Goal: Task Accomplishment & Management: Complete application form

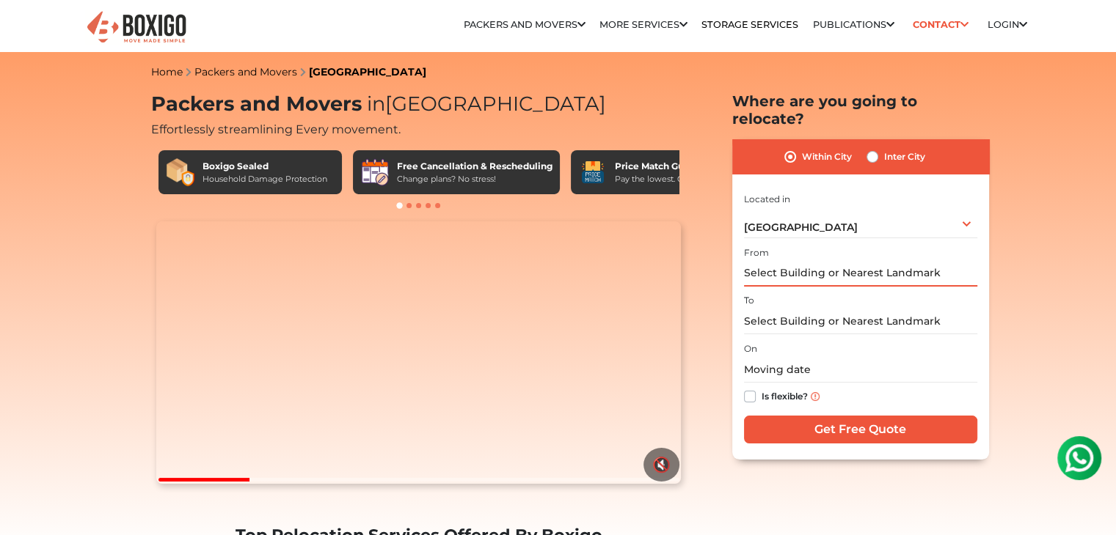
click at [868, 261] on input "text" at bounding box center [860, 274] width 233 height 26
click at [867, 262] on input "text" at bounding box center [860, 274] width 233 height 26
click at [784, 359] on input "text" at bounding box center [860, 370] width 233 height 26
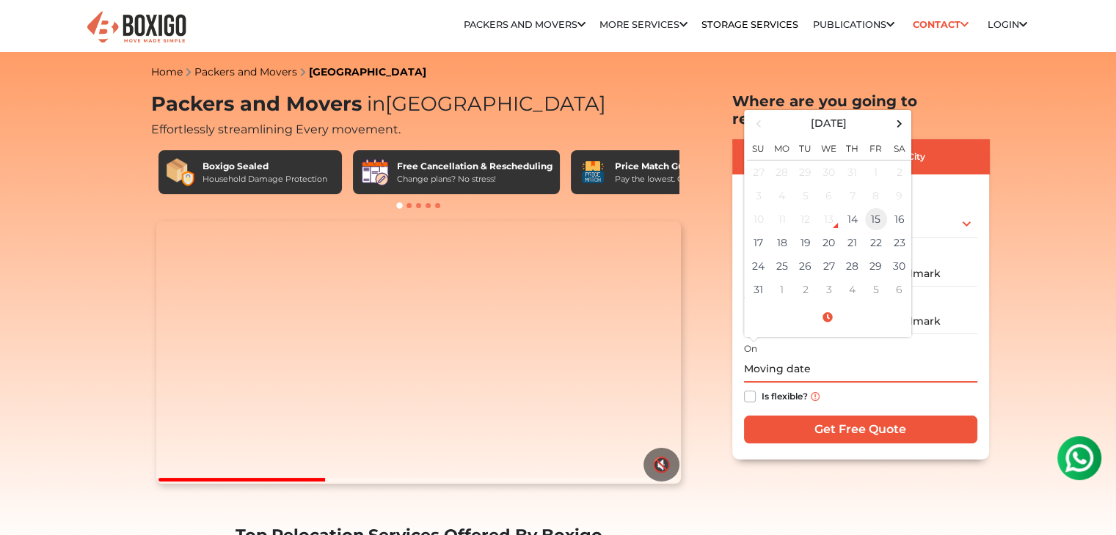
click at [871, 208] on td "15" at bounding box center [875, 219] width 23 height 23
click at [817, 357] on input "[DATE] 12:00 AM" at bounding box center [860, 370] width 233 height 26
type input "[DATE] 12:00 AM"
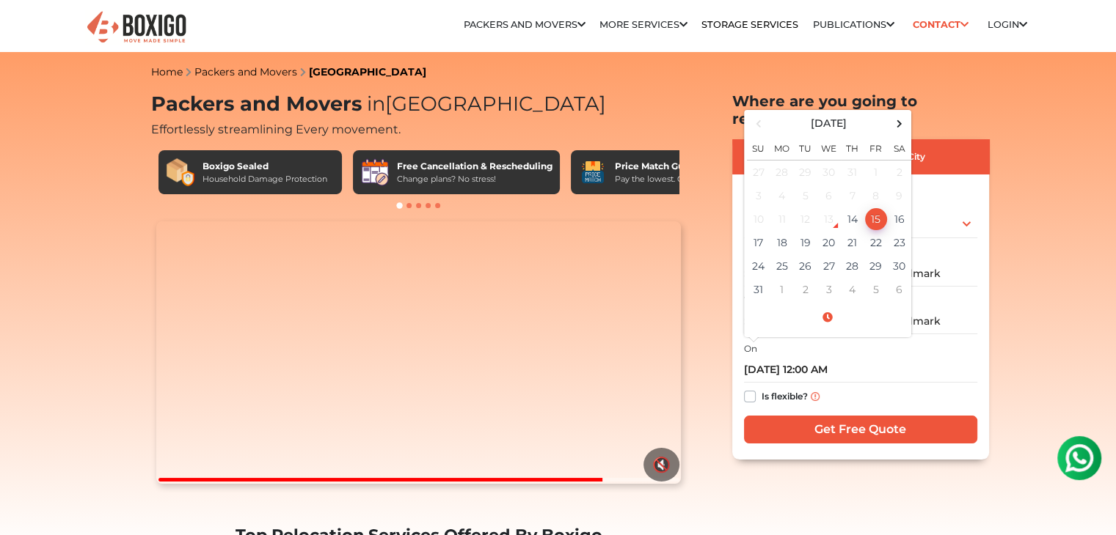
click at [860, 383] on div "Is flexible?" at bounding box center [860, 397] width 233 height 29
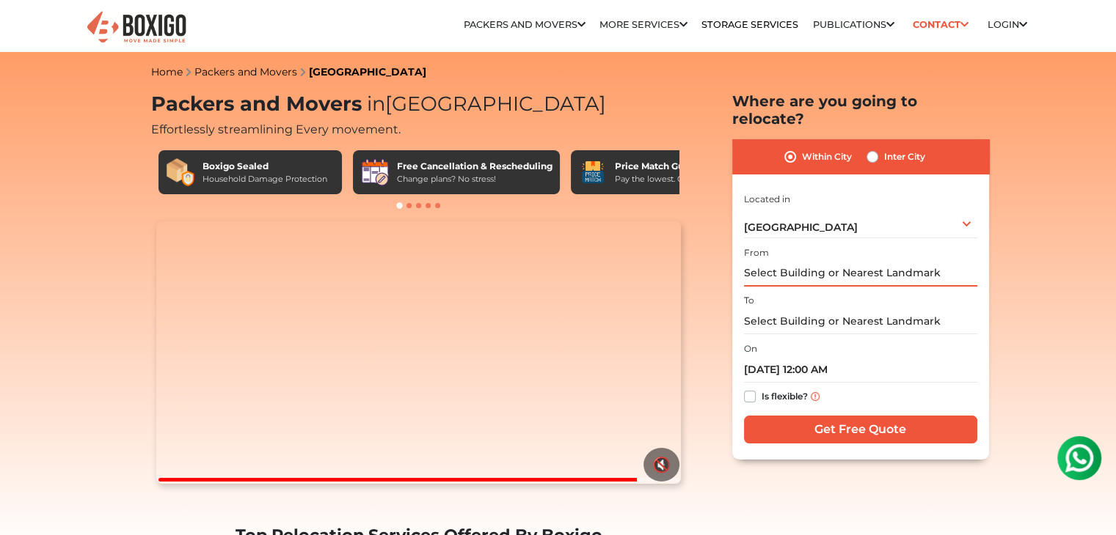
click at [813, 261] on input "text" at bounding box center [860, 274] width 233 height 26
click at [879, 318] on div "I am shifting my 1 BHK 2 BHK 3 BHK 3 + BHK FEW ITEMS FEW ITEMS 1 BHK 2 BHK 3 BH…" at bounding box center [860, 319] width 233 height 258
click at [901, 309] on input "text" at bounding box center [860, 322] width 233 height 26
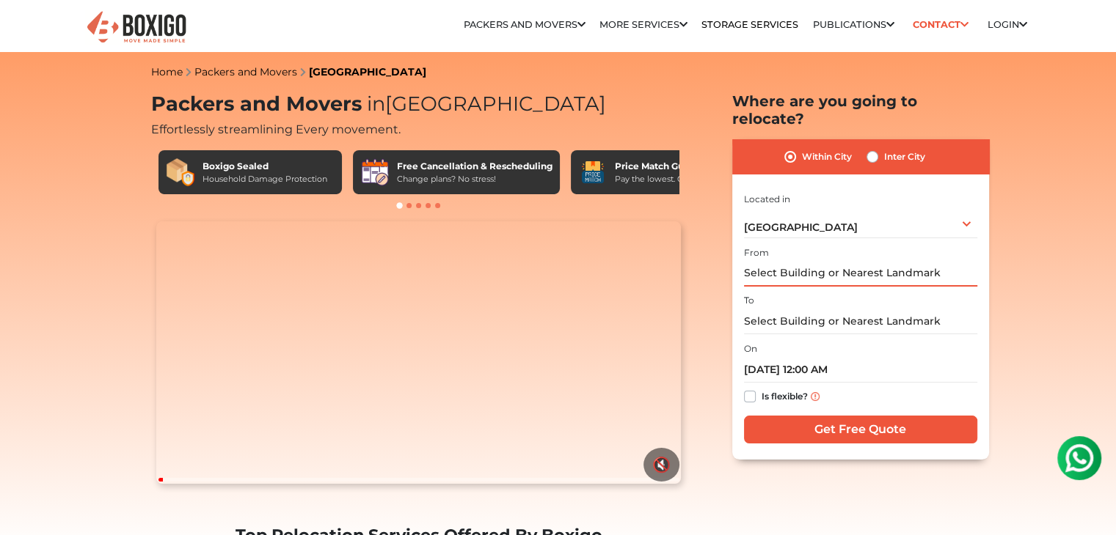
click at [871, 266] on input "text" at bounding box center [860, 274] width 233 height 26
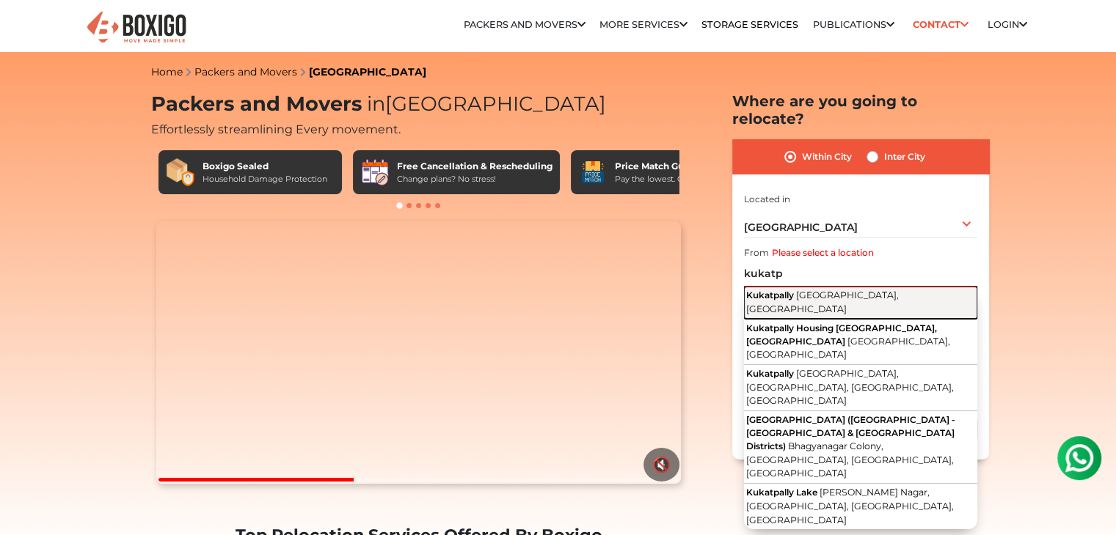
click at [866, 290] on span "[GEOGRAPHIC_DATA], [GEOGRAPHIC_DATA]" at bounding box center [822, 302] width 153 height 25
type input "Kukatpally, [GEOGRAPHIC_DATA], [GEOGRAPHIC_DATA]"
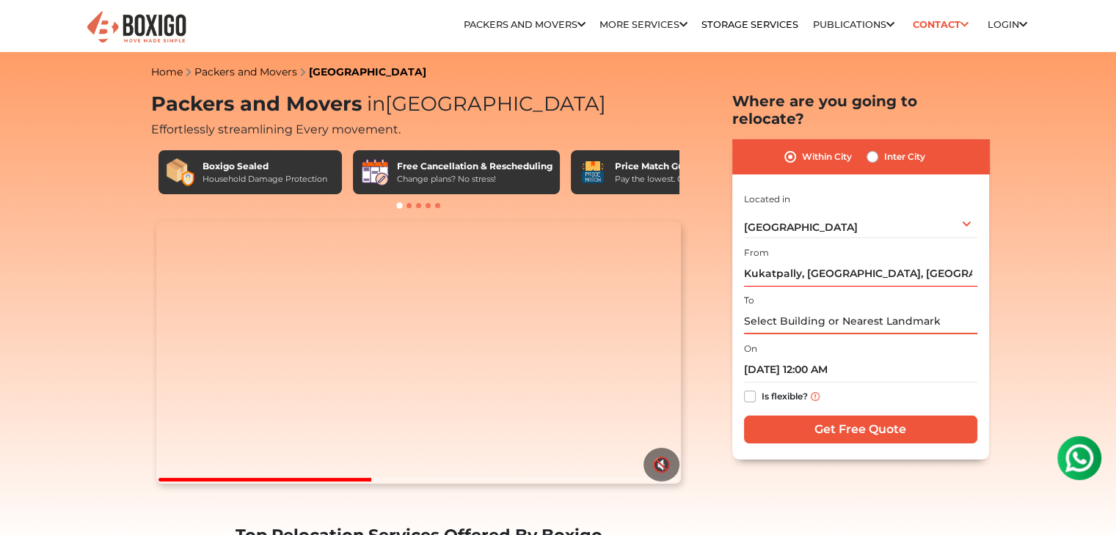
click at [824, 309] on input "text" at bounding box center [860, 322] width 233 height 26
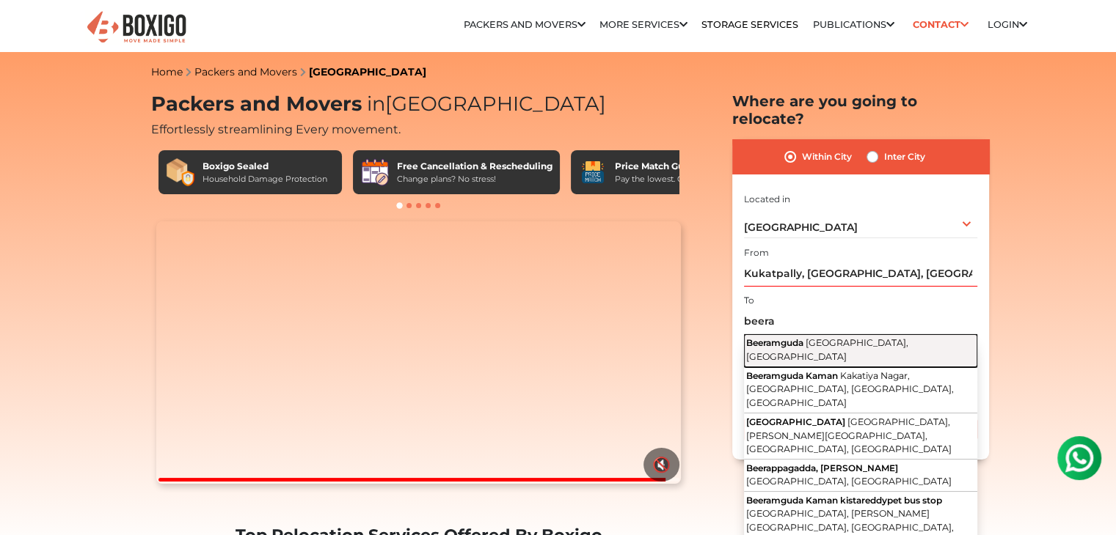
click at [864, 337] on span "[GEOGRAPHIC_DATA], [GEOGRAPHIC_DATA]" at bounding box center [827, 349] width 162 height 25
type input "[GEOGRAPHIC_DATA], [GEOGRAPHIC_DATA], [GEOGRAPHIC_DATA]"
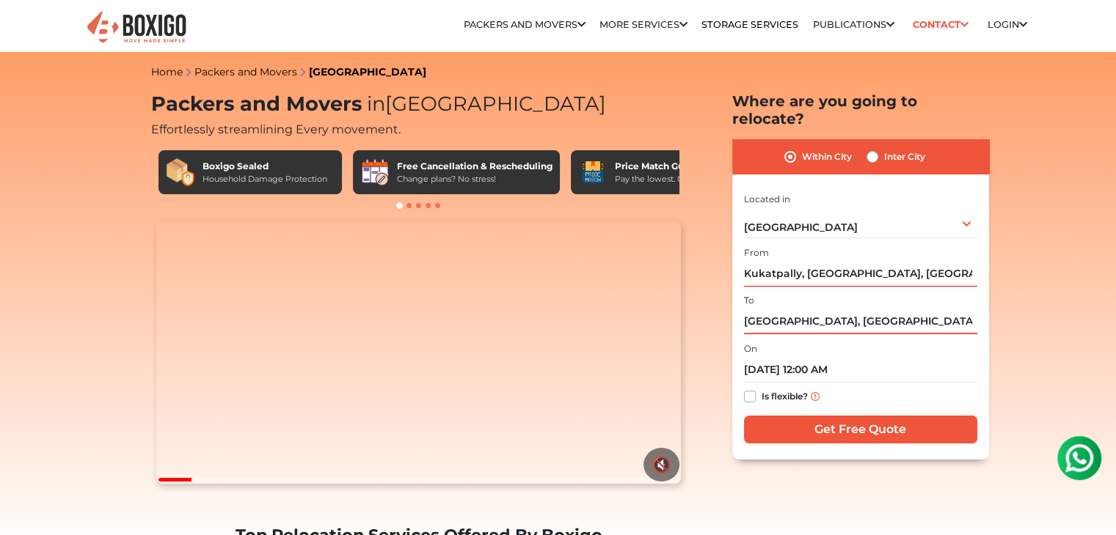
scroll to position [0, 15]
drag, startPoint x: 954, startPoint y: 315, endPoint x: 989, endPoint y: 312, distance: 35.3
click at [954, 312] on input "[GEOGRAPHIC_DATA], [GEOGRAPHIC_DATA], [GEOGRAPHIC_DATA]" at bounding box center [860, 322] width 233 height 26
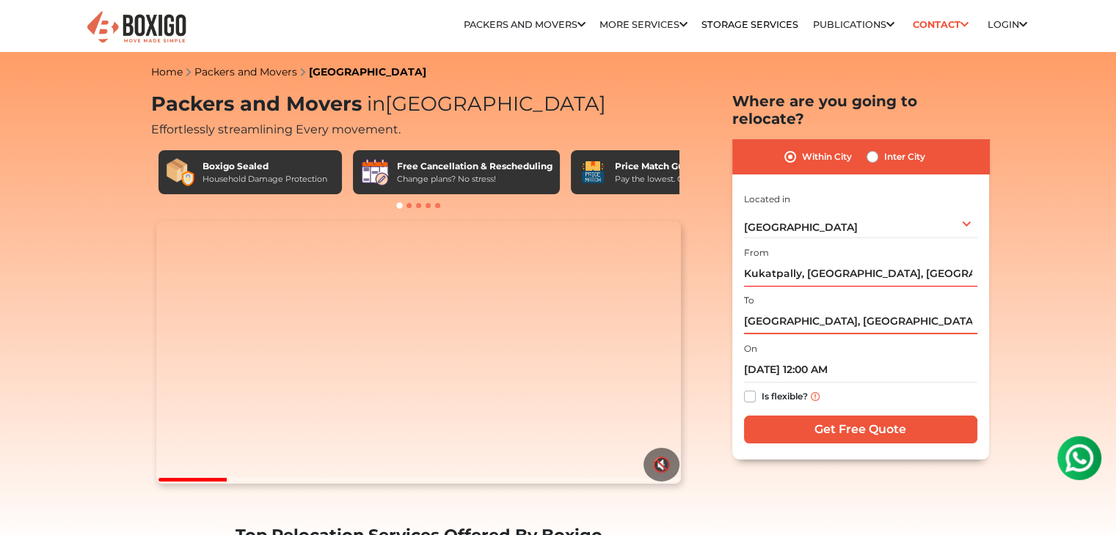
drag, startPoint x: 954, startPoint y: 312, endPoint x: 713, endPoint y: 325, distance: 240.9
click at [713, 325] on section "Packers and Movers in [GEOGRAPHIC_DATA] Effortlessly streamlining Every movemen…" at bounding box center [837, 275] width 257 height 367
click at [923, 340] on div "On [DATE] 12:00 AM Is flexible?" at bounding box center [860, 376] width 233 height 72
drag, startPoint x: 845, startPoint y: 312, endPoint x: 999, endPoint y: 310, distance: 154.0
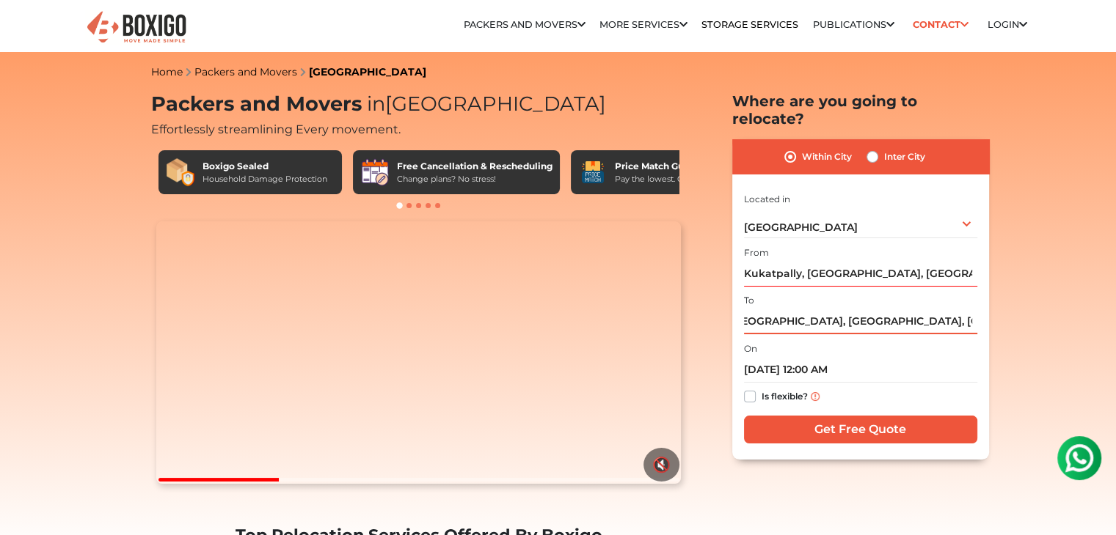
click at [920, 310] on input "[GEOGRAPHIC_DATA], [GEOGRAPHIC_DATA], [GEOGRAPHIC_DATA]" at bounding box center [860, 322] width 233 height 26
click at [928, 309] on input "[GEOGRAPHIC_DATA], [GEOGRAPHIC_DATA], [GEOGRAPHIC_DATA]" at bounding box center [860, 322] width 233 height 26
drag, startPoint x: 938, startPoint y: 305, endPoint x: 969, endPoint y: 301, distance: 31.0
click at [969, 309] on input "[GEOGRAPHIC_DATA], [GEOGRAPHIC_DATA], [GEOGRAPHIC_DATA]" at bounding box center [860, 322] width 233 height 26
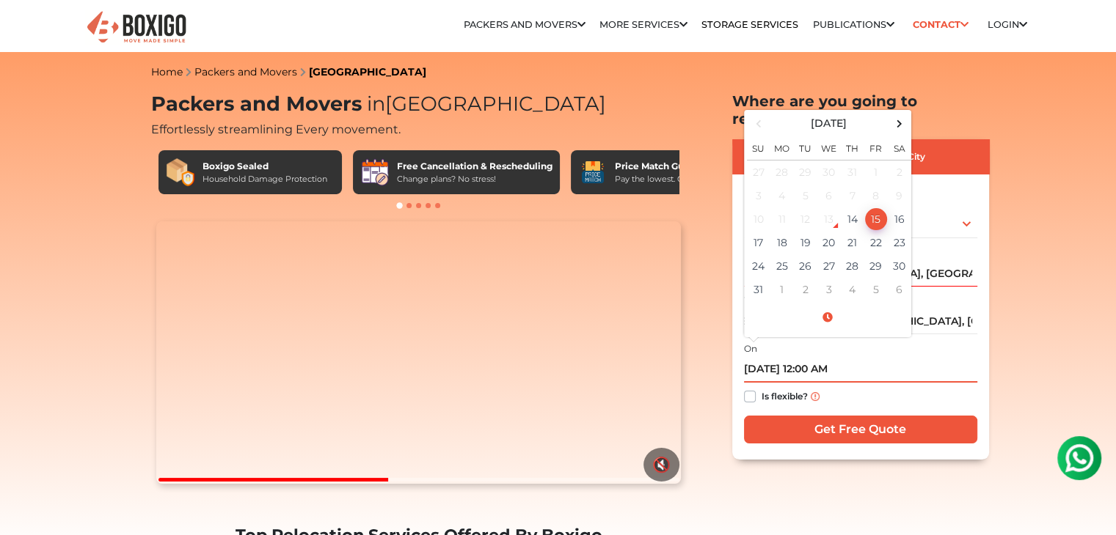
scroll to position [0, 0]
click at [852, 357] on input "[DATE] 12:00 AM" at bounding box center [860, 370] width 233 height 26
click at [877, 208] on td "15" at bounding box center [875, 219] width 23 height 23
click at [810, 278] on td "2" at bounding box center [805, 289] width 23 height 23
click at [761, 114] on span at bounding box center [758, 124] width 20 height 20
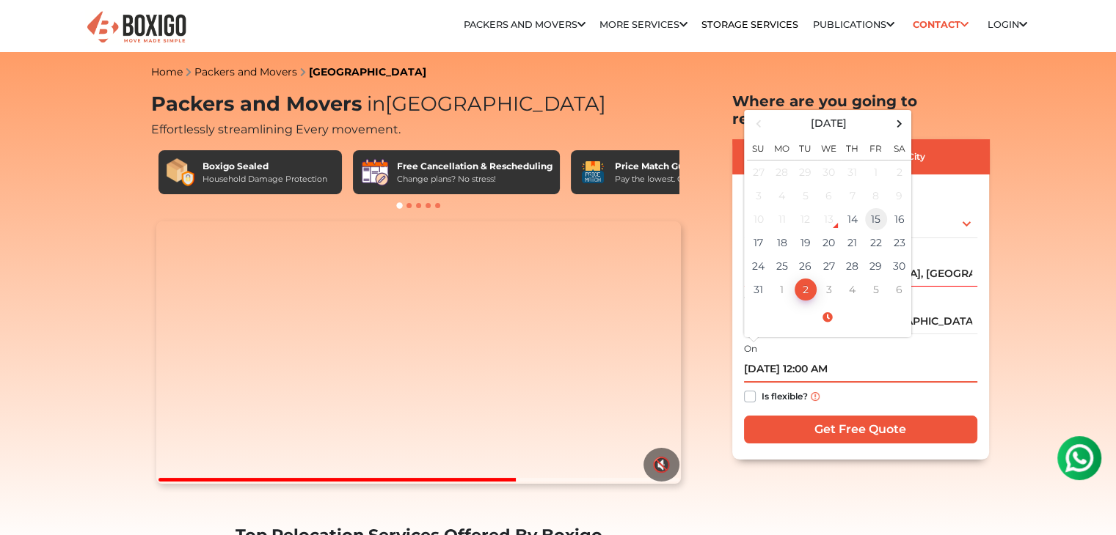
click at [871, 208] on td "15" at bounding box center [875, 219] width 23 height 23
click at [841, 305] on span at bounding box center [827, 318] width 161 height 26
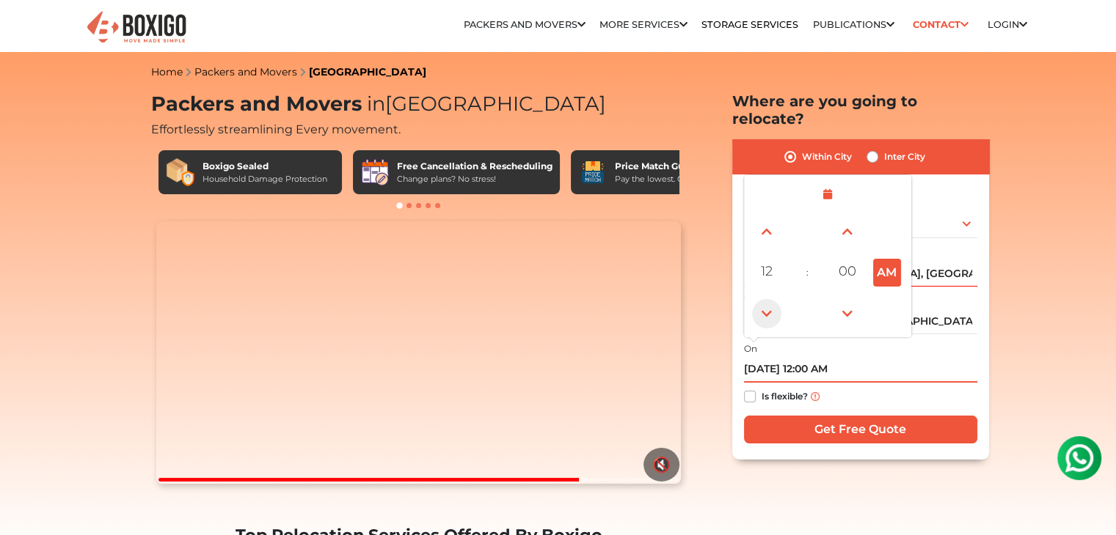
click at [769, 299] on span at bounding box center [766, 313] width 29 height 29
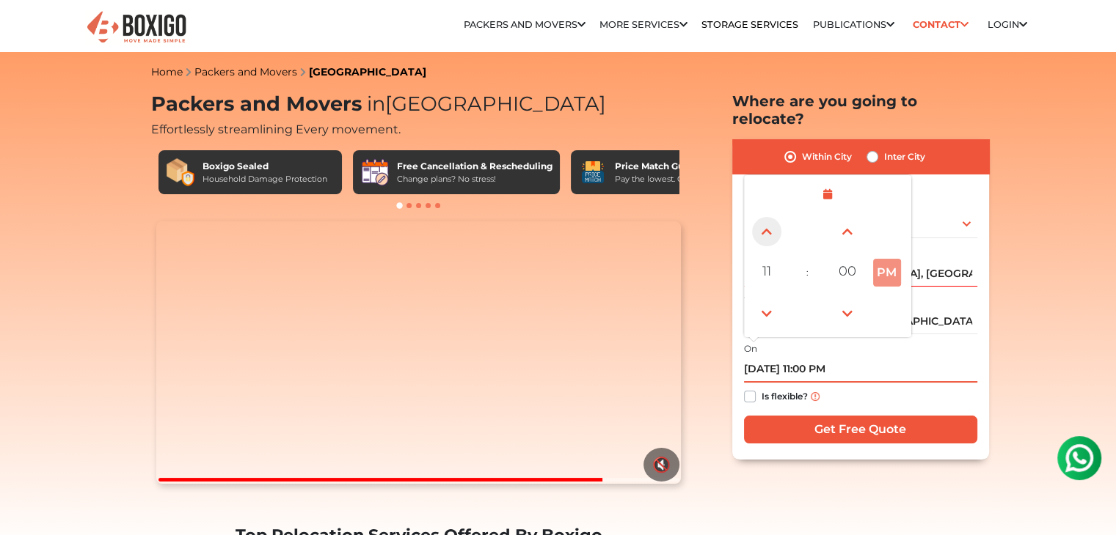
click at [772, 227] on span at bounding box center [766, 231] width 29 height 29
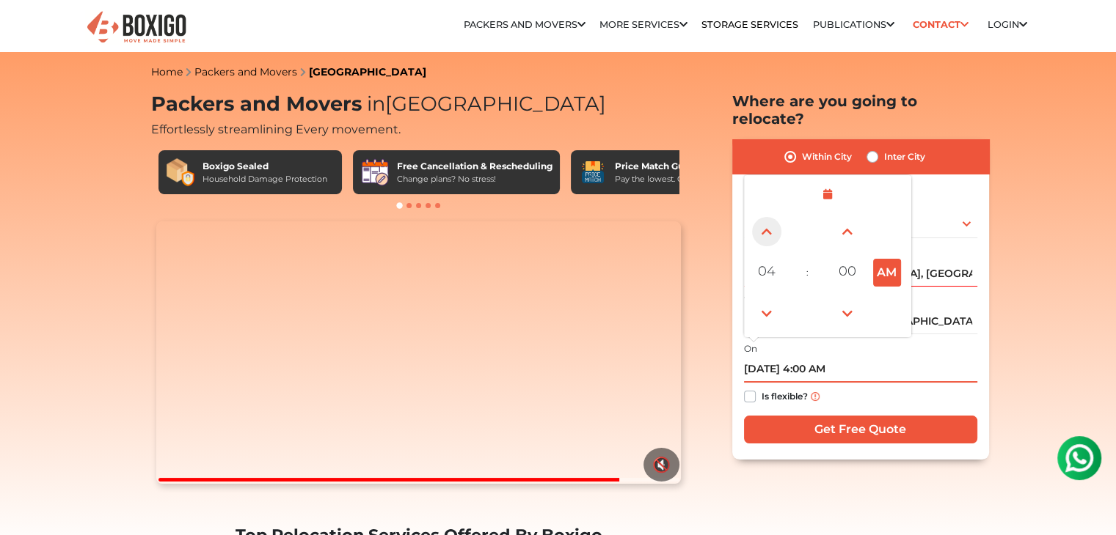
click at [772, 227] on span at bounding box center [766, 231] width 29 height 29
click at [760, 299] on span at bounding box center [766, 313] width 29 height 29
type input "[DATE] 4:00 AM"
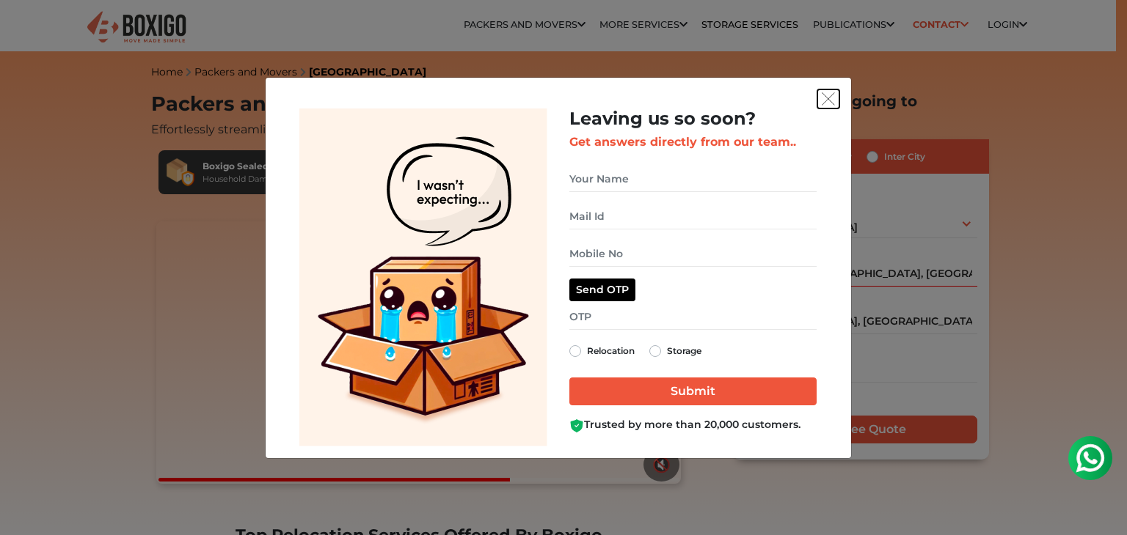
click at [820, 100] on button "get free quote dialog" at bounding box center [828, 98] width 22 height 19
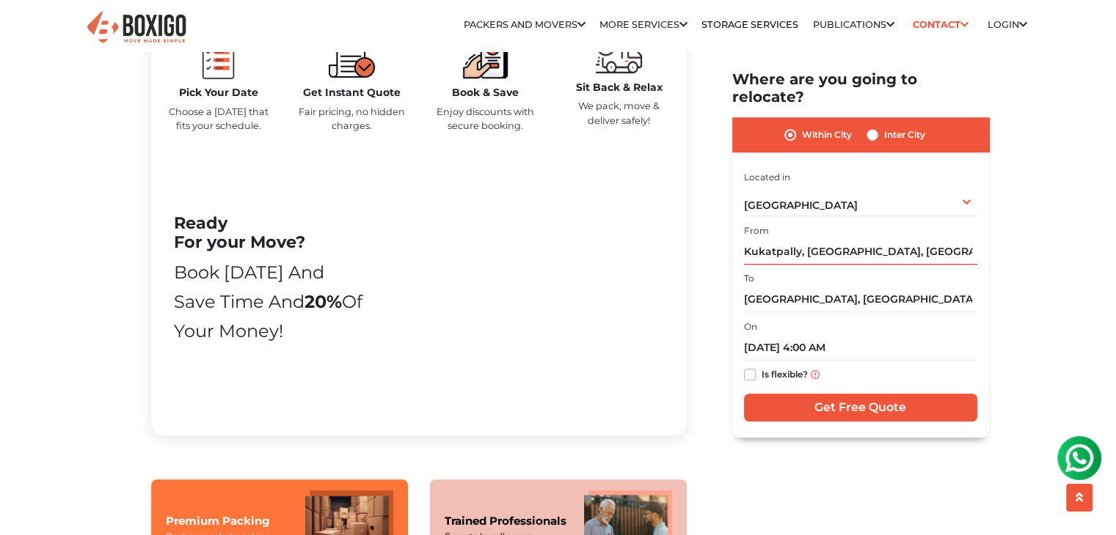
scroll to position [880, 0]
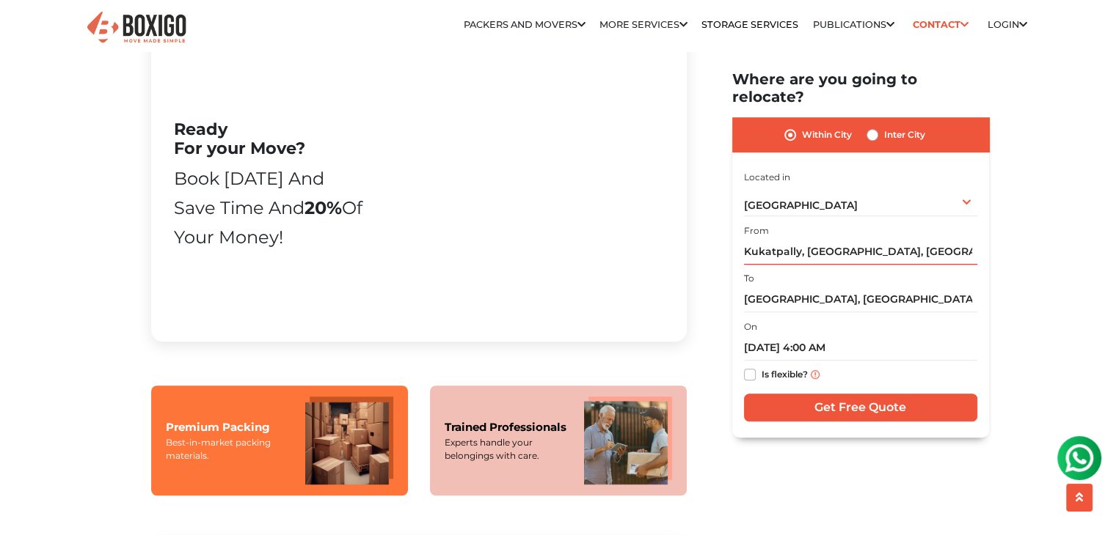
drag, startPoint x: 165, startPoint y: 155, endPoint x: 312, endPoint y: 287, distance: 197.9
click at [312, 271] on div "Ready For your Move? Book [DATE] and Save time and 20% of your money! Book Now" at bounding box center [269, 195] width 213 height 151
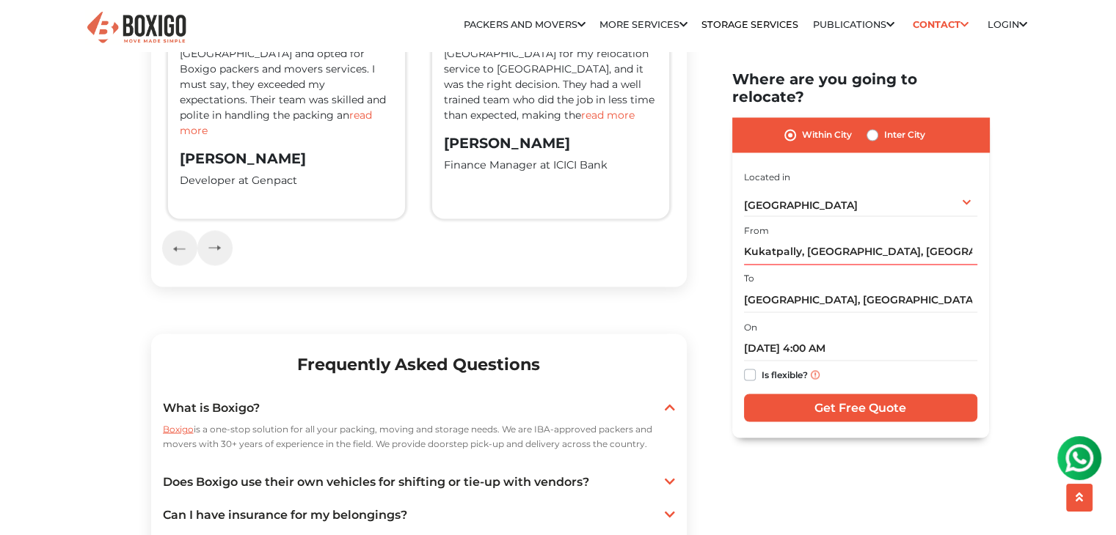
scroll to position [2494, 0]
